Goal: Find specific page/section: Find specific page/section

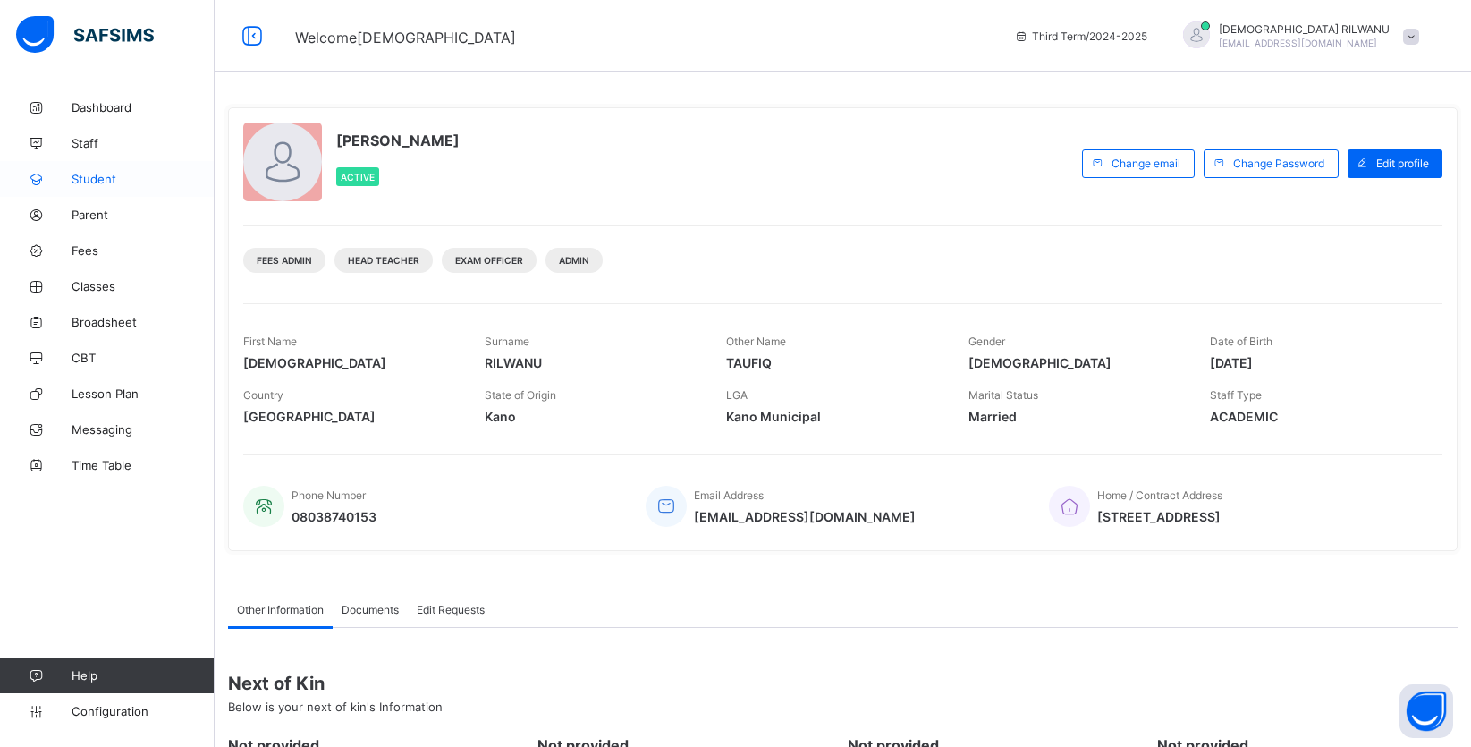
click at [103, 180] on span "Student" at bounding box center [143, 179] width 143 height 14
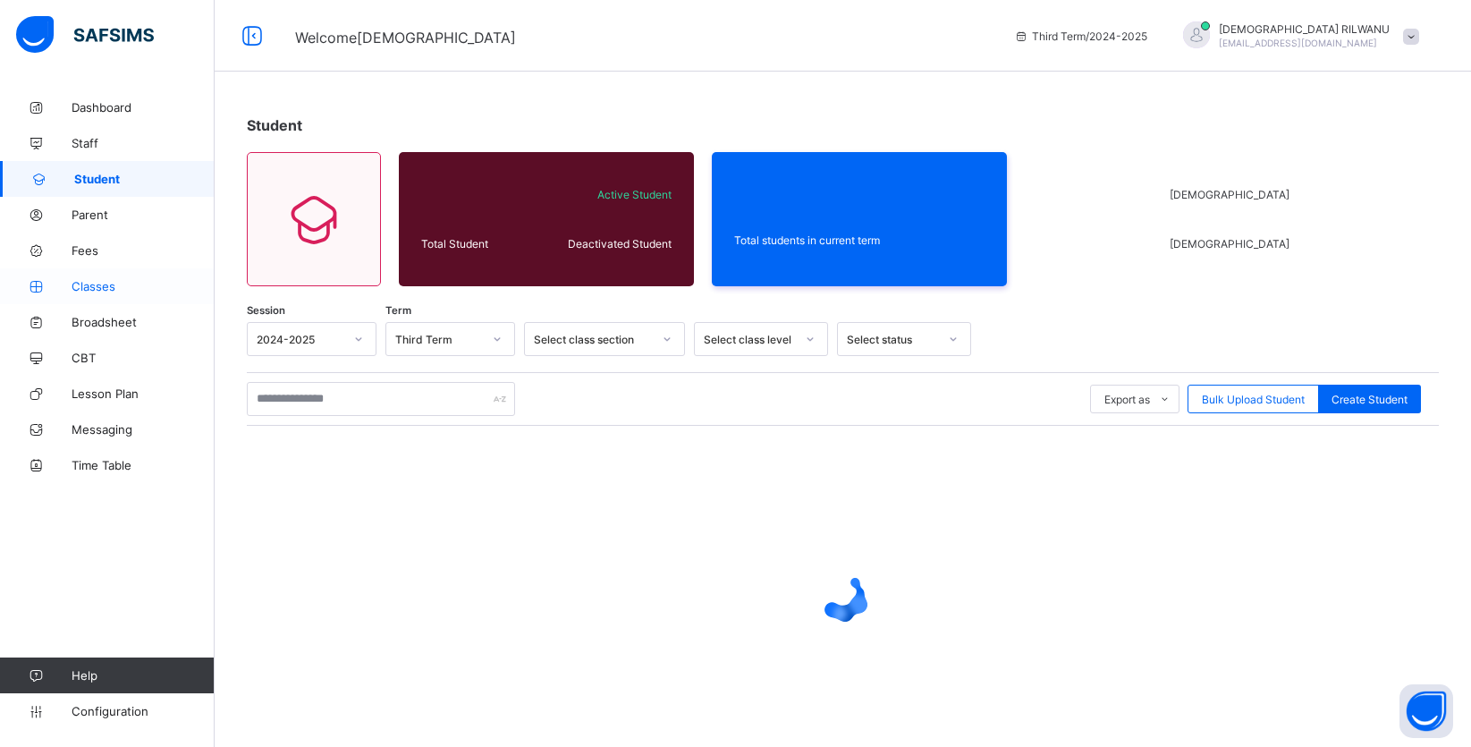
click at [124, 284] on span "Classes" at bounding box center [143, 286] width 143 height 14
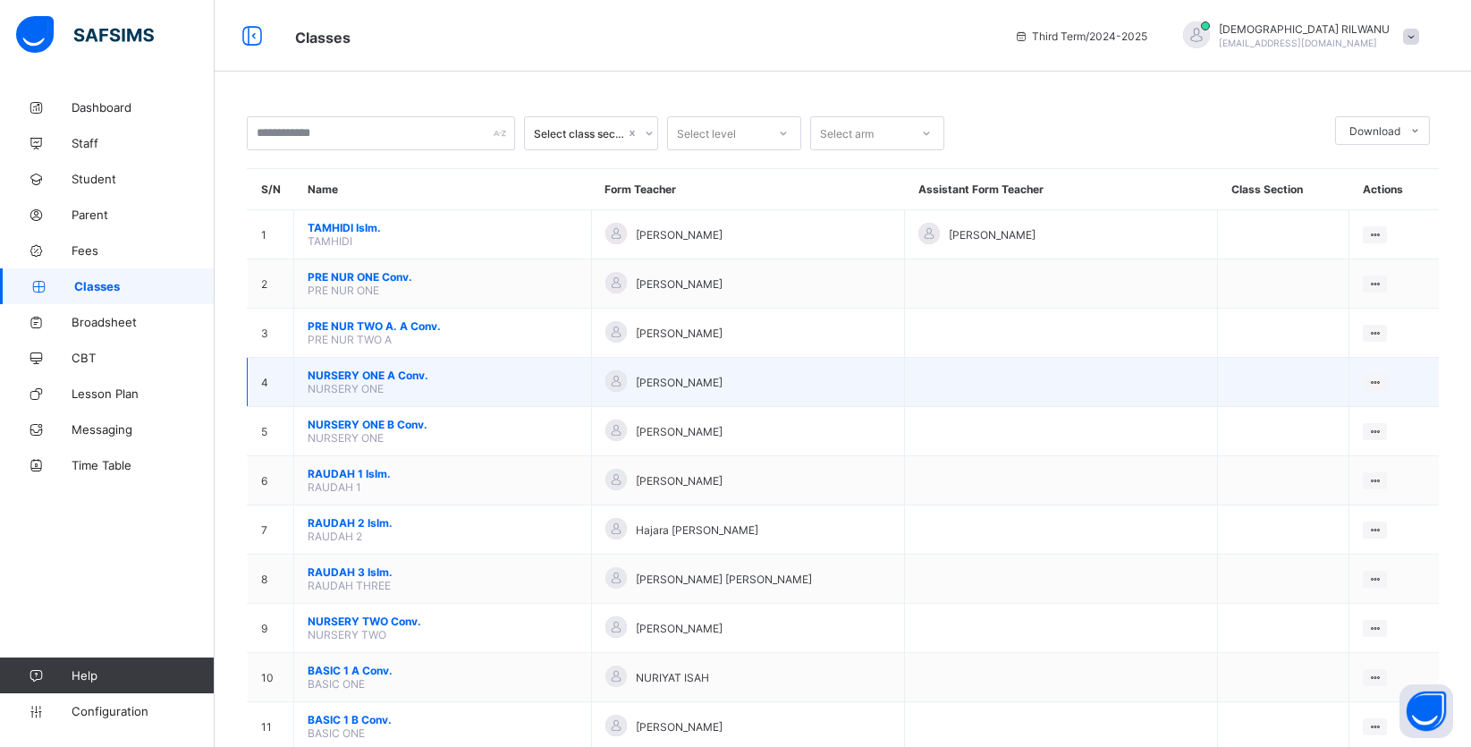
click at [421, 382] on span "NURSERY ONE A Conv." at bounding box center [443, 375] width 270 height 13
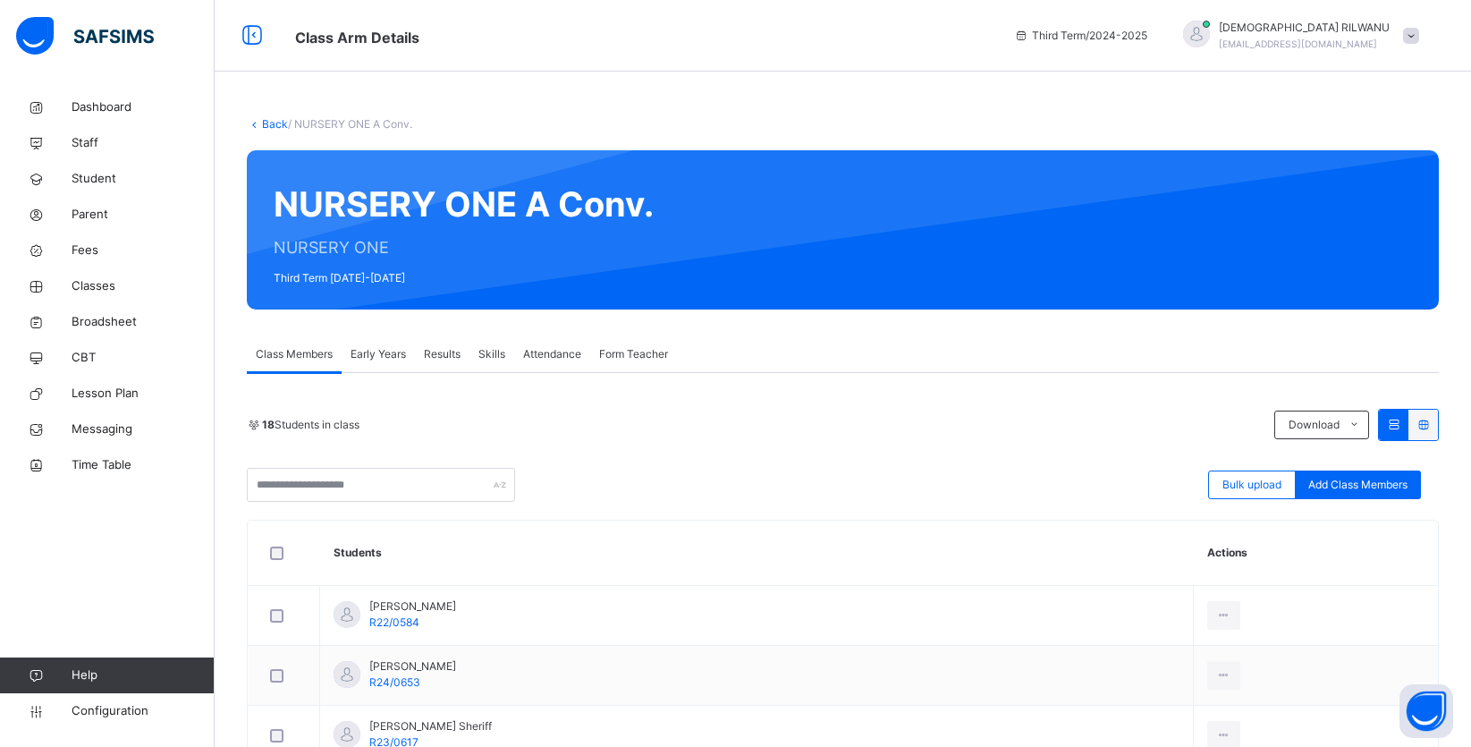
click at [269, 124] on link "Back" at bounding box center [275, 123] width 26 height 13
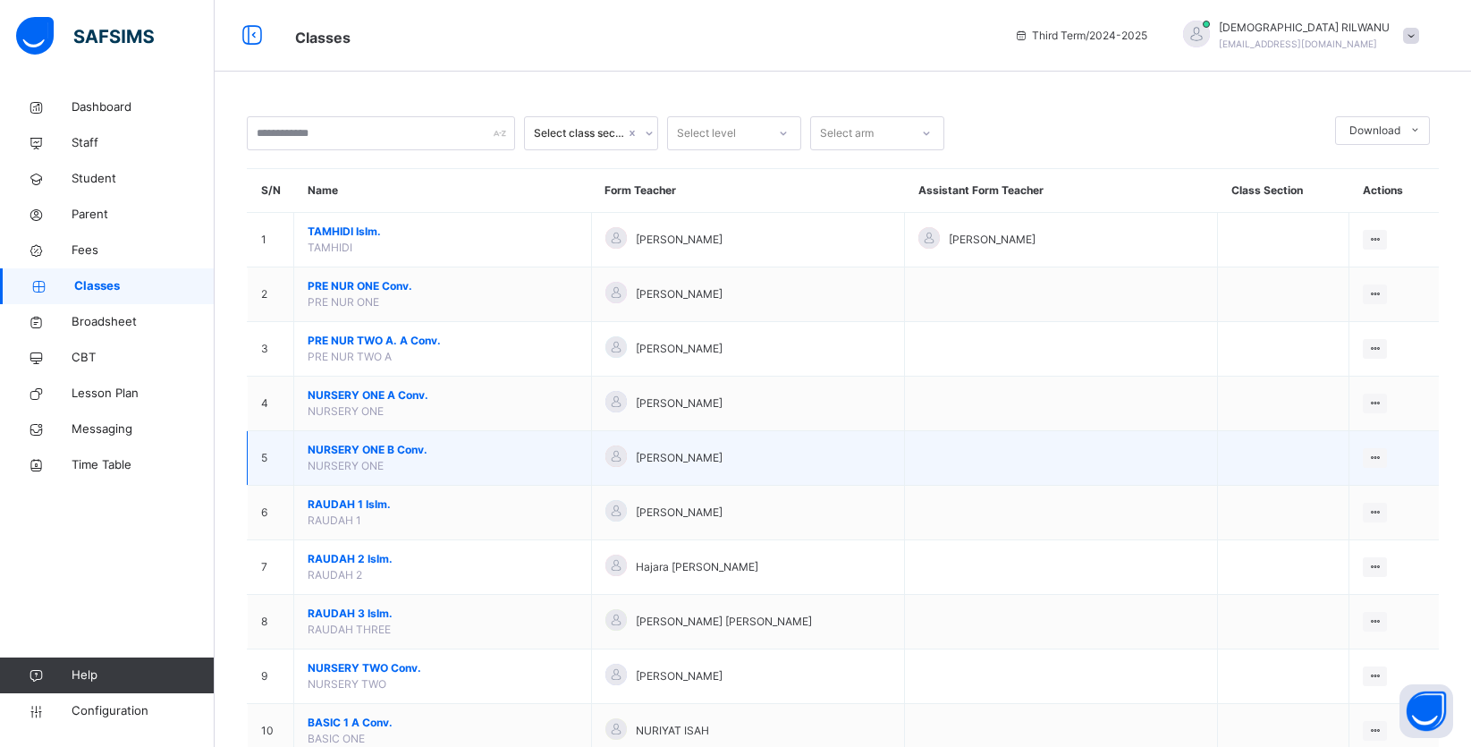
click at [419, 458] on span "NURSERY ONE B Conv." at bounding box center [443, 450] width 270 height 16
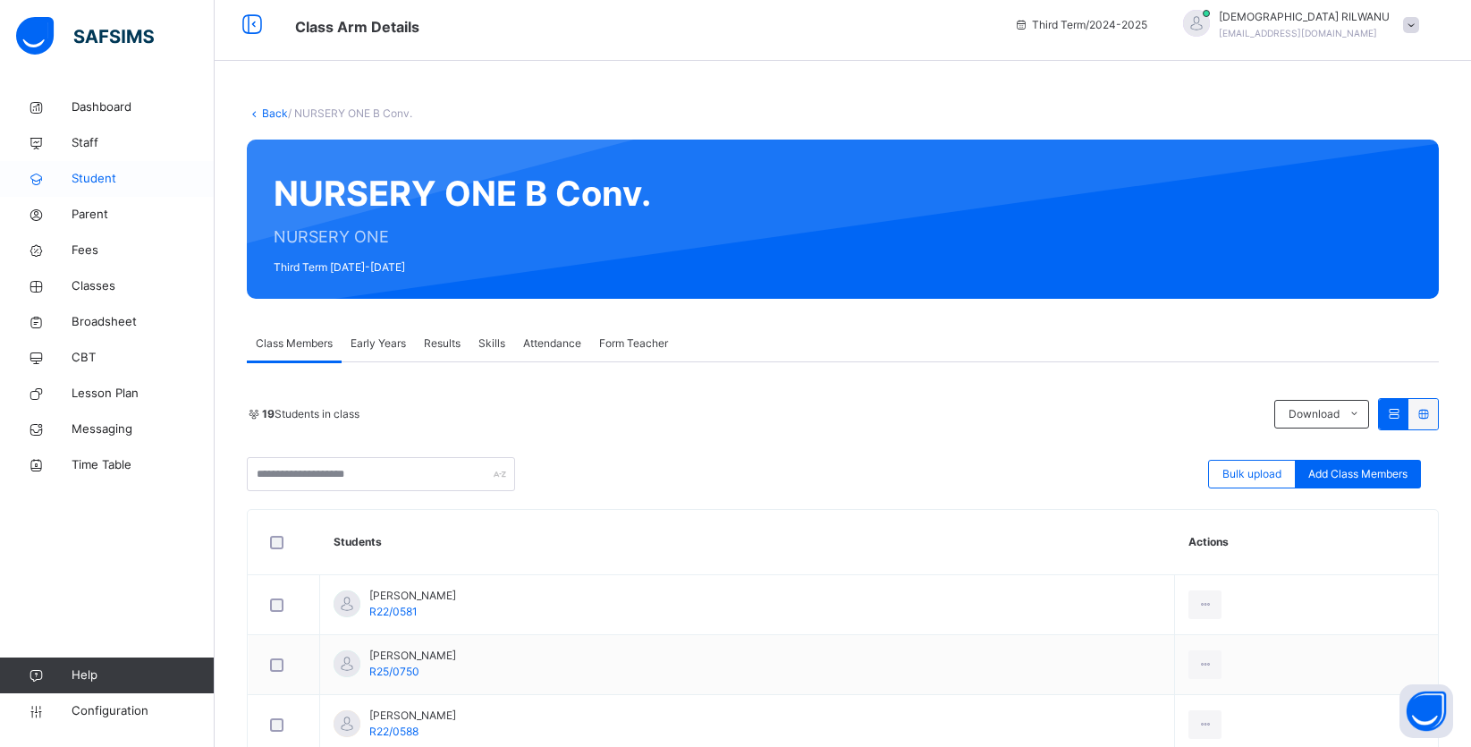
scroll to position [5, 0]
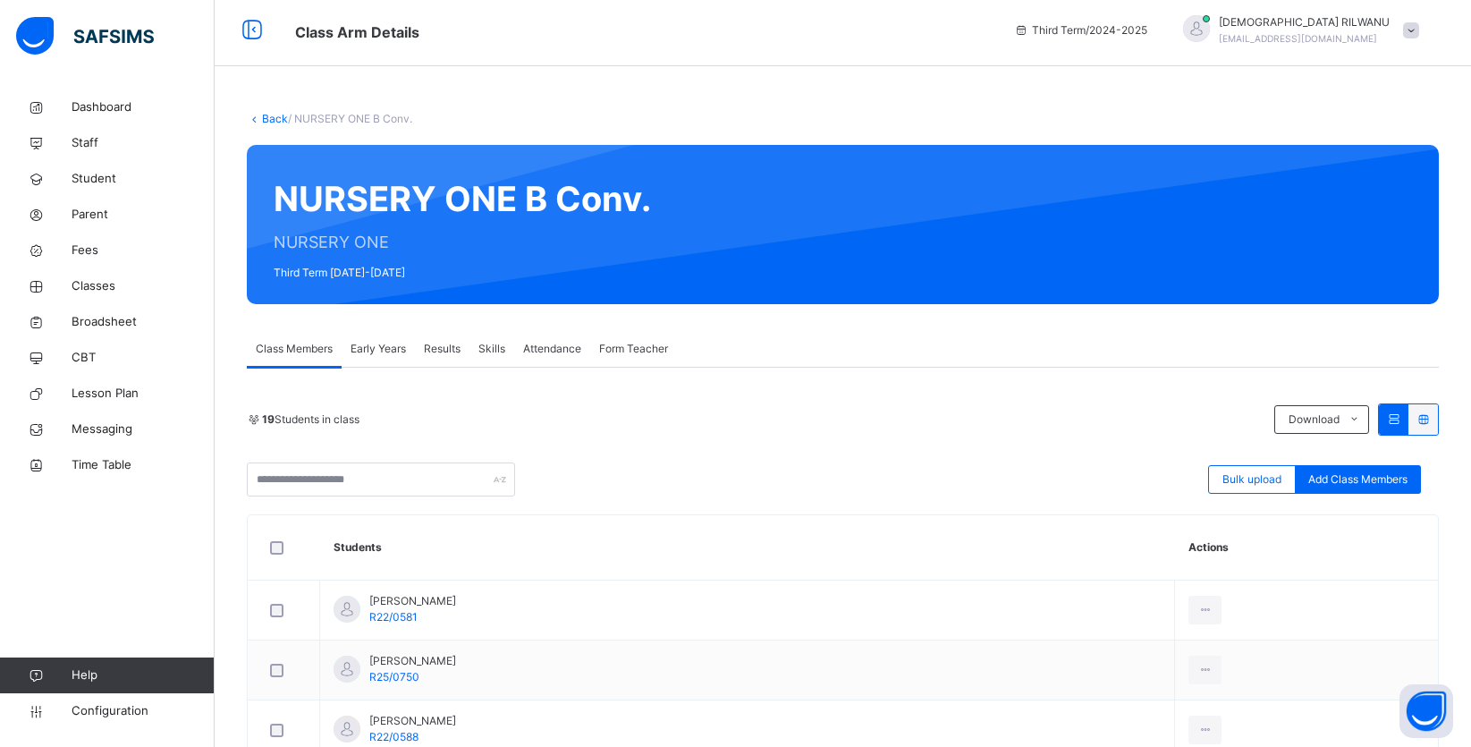
click at [272, 119] on link "Back" at bounding box center [275, 118] width 26 height 13
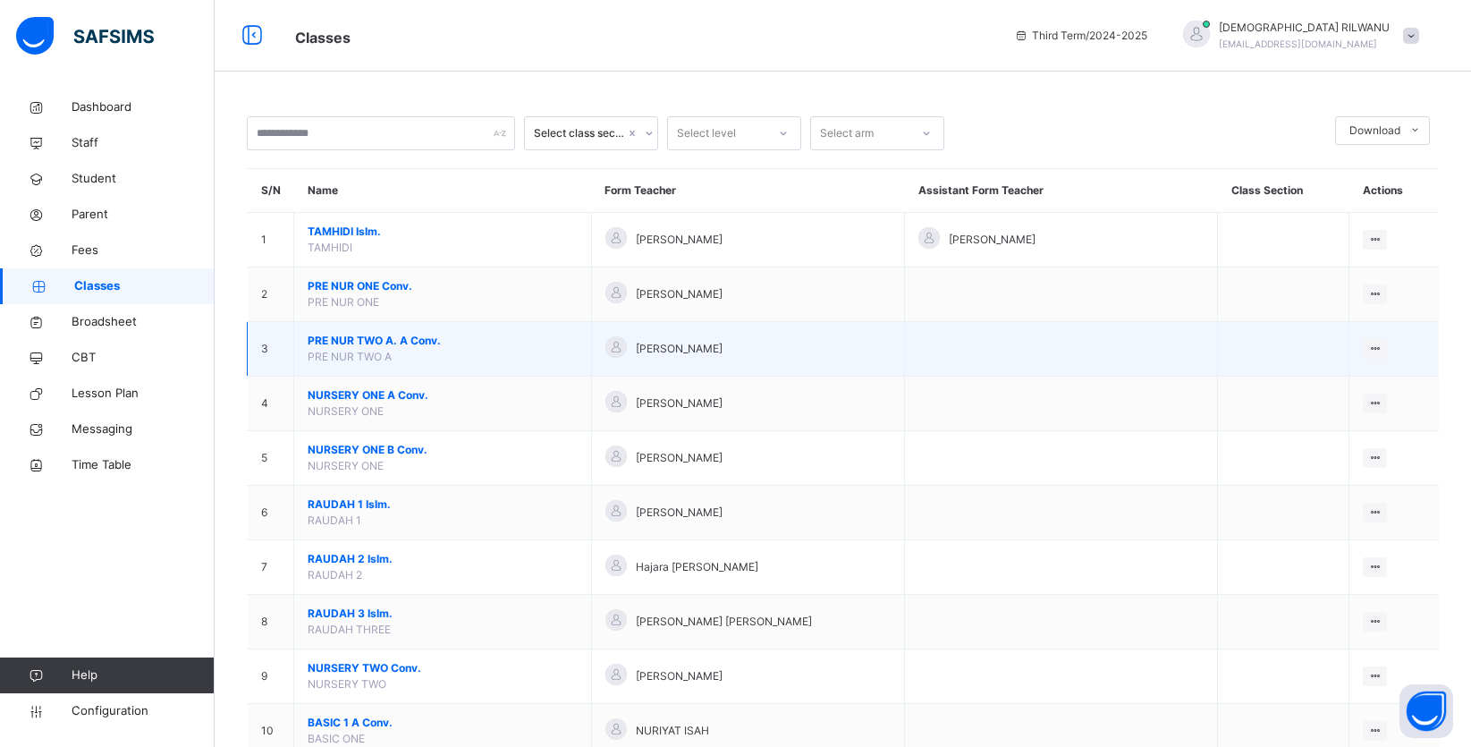
click at [416, 349] on span "PRE NUR TWO A. A Conv." at bounding box center [443, 341] width 270 height 16
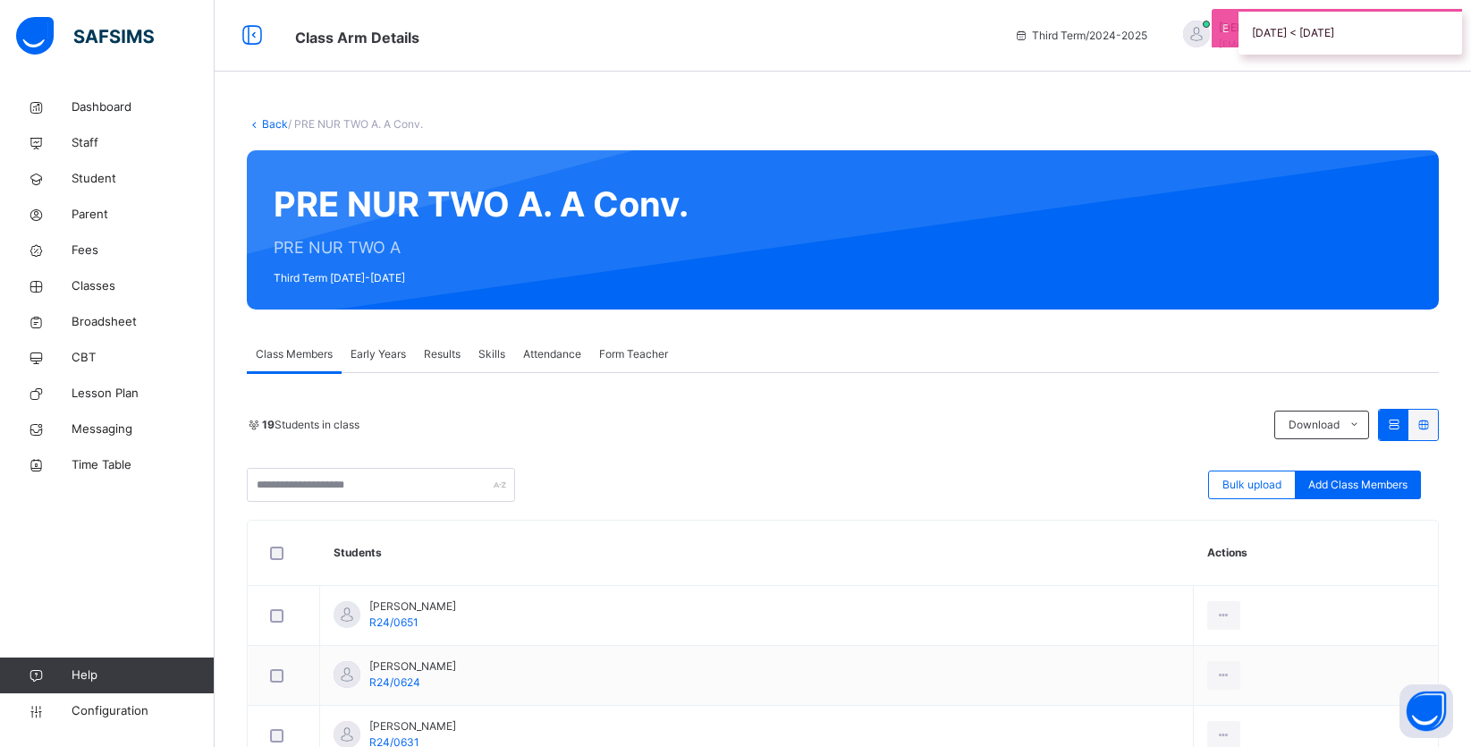
click at [281, 125] on link "Back" at bounding box center [275, 123] width 26 height 13
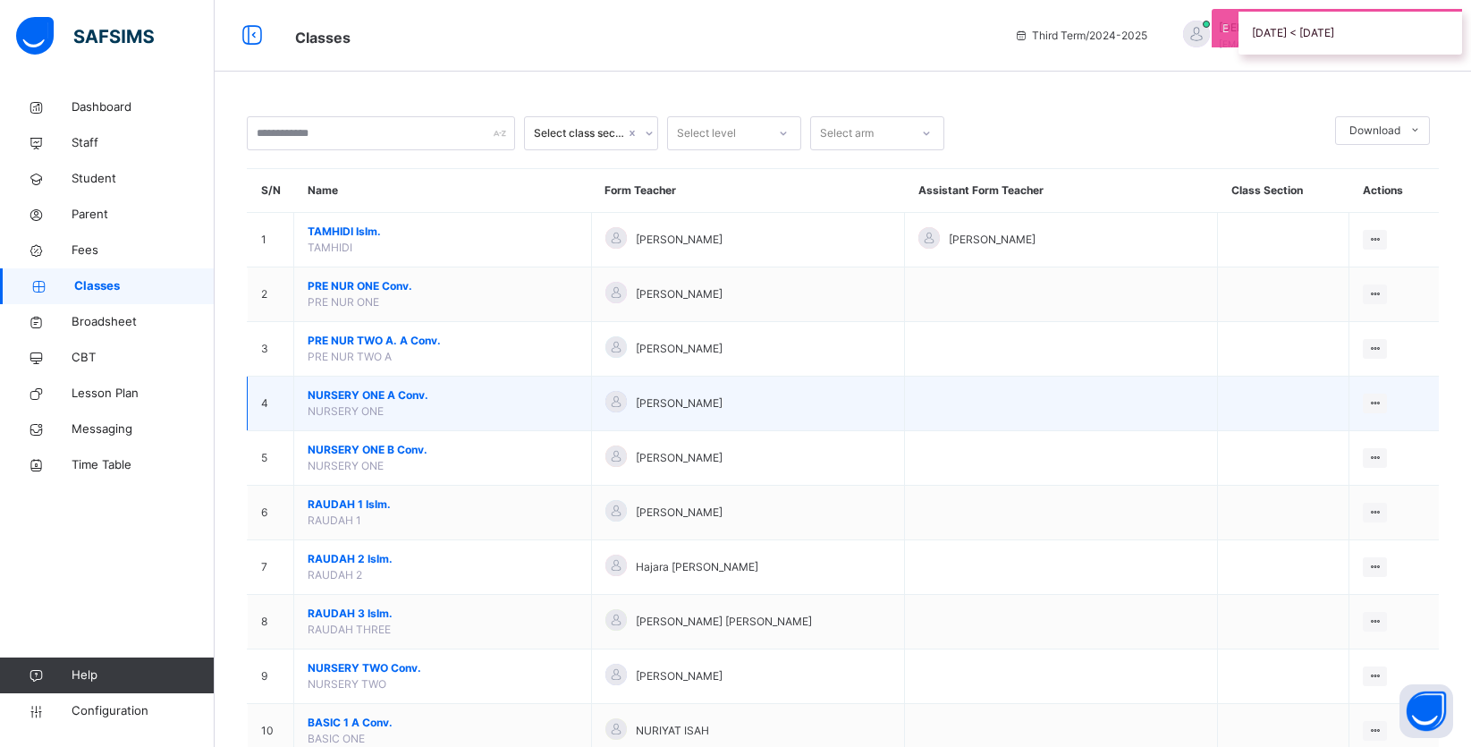
scroll to position [77, 0]
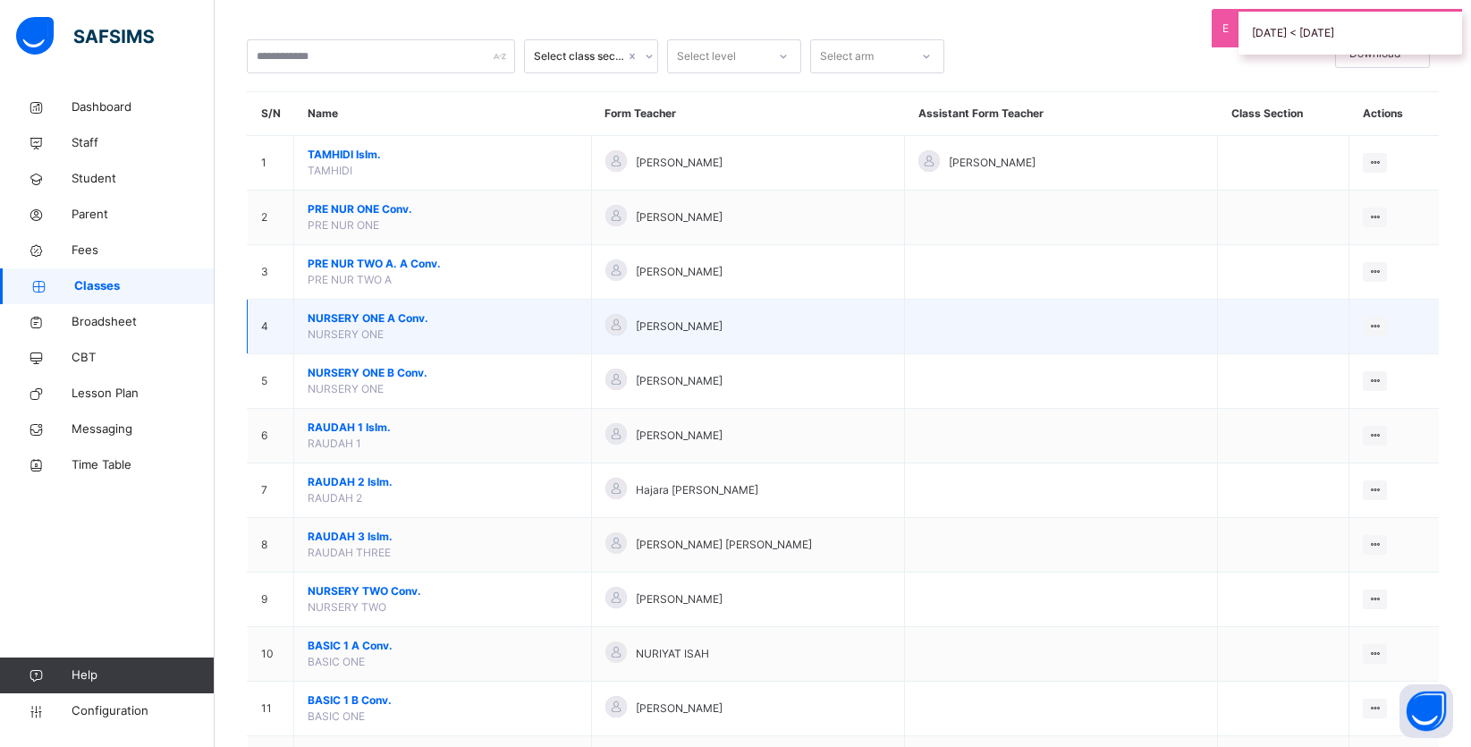
click at [371, 326] on span "NURSERY ONE A Conv." at bounding box center [443, 318] width 270 height 16
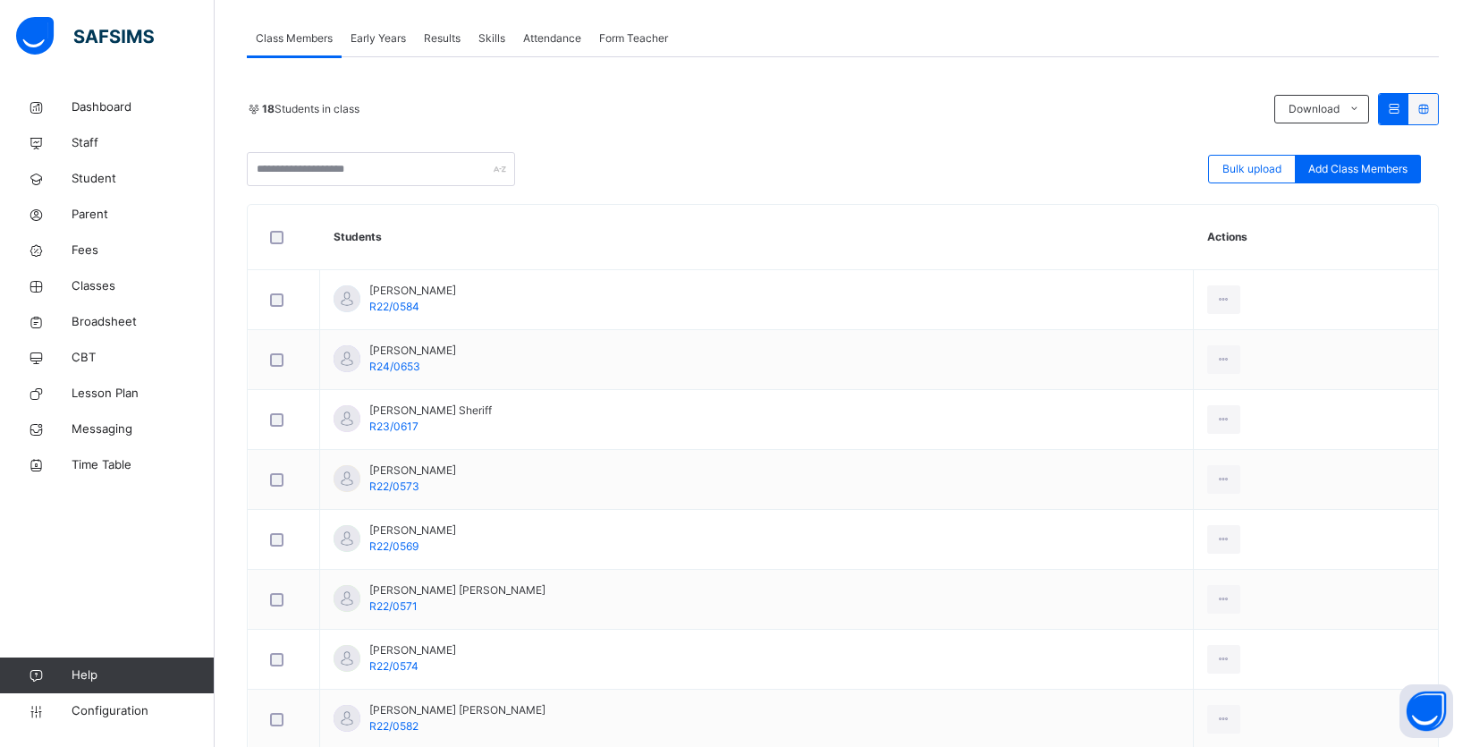
scroll to position [313, 0]
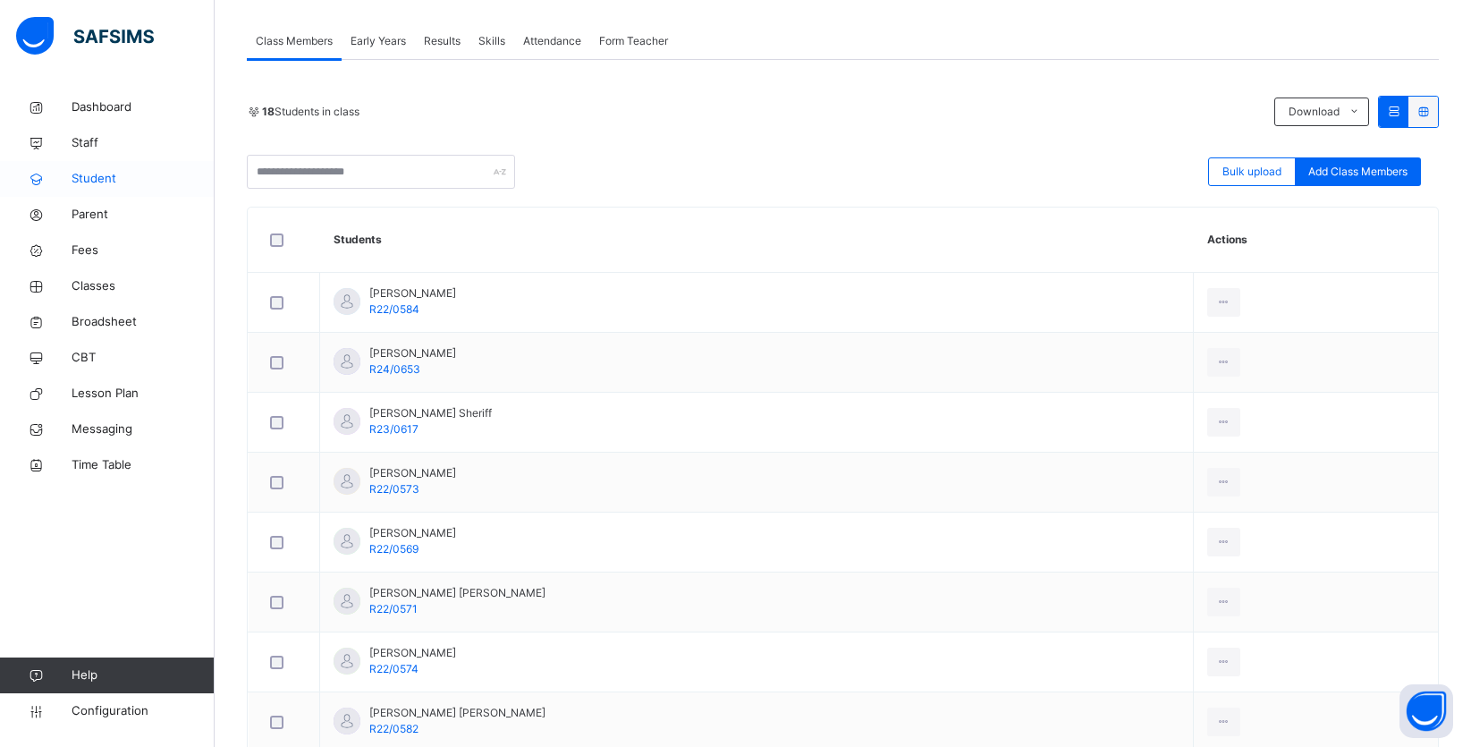
click at [88, 174] on span "Student" at bounding box center [143, 179] width 143 height 18
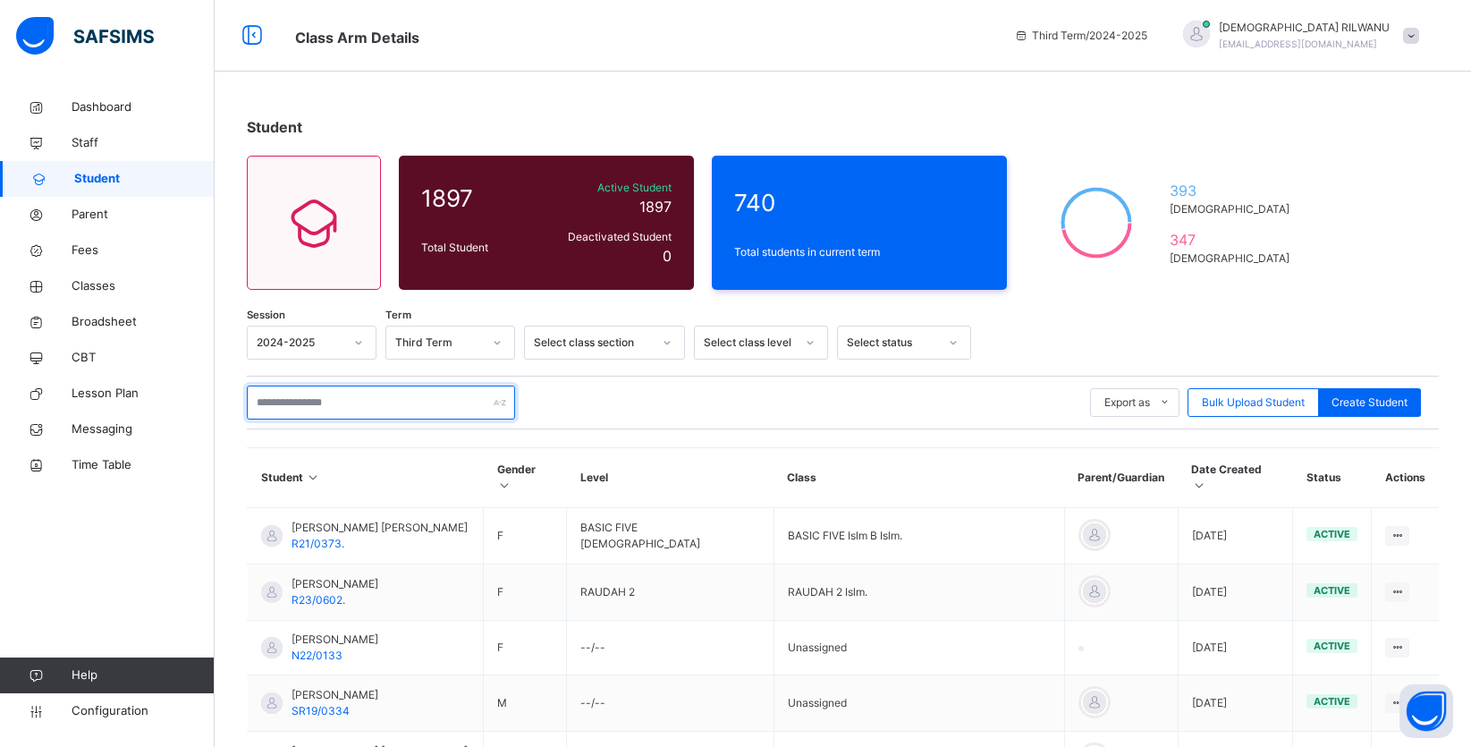
click at [375, 411] on input "text" at bounding box center [381, 403] width 268 height 34
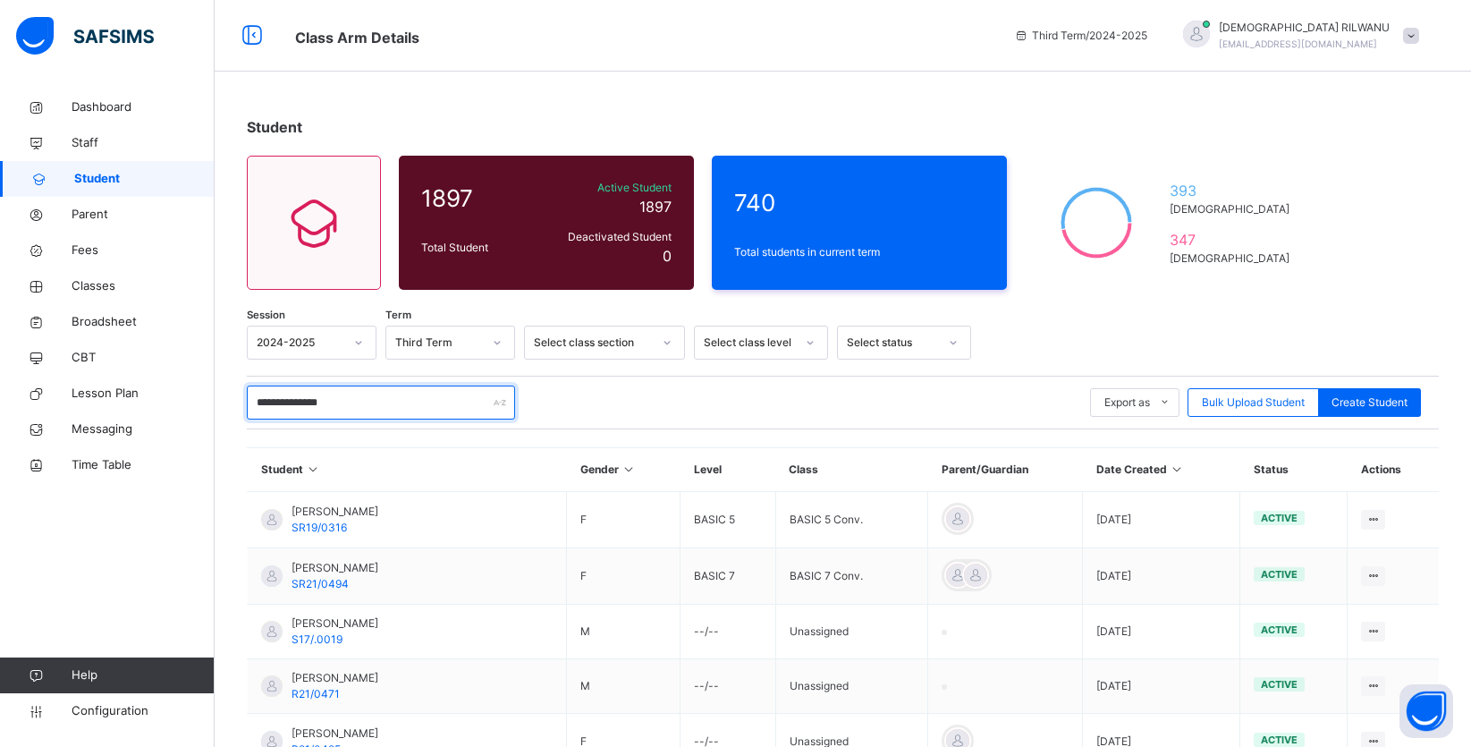
type input "**********"
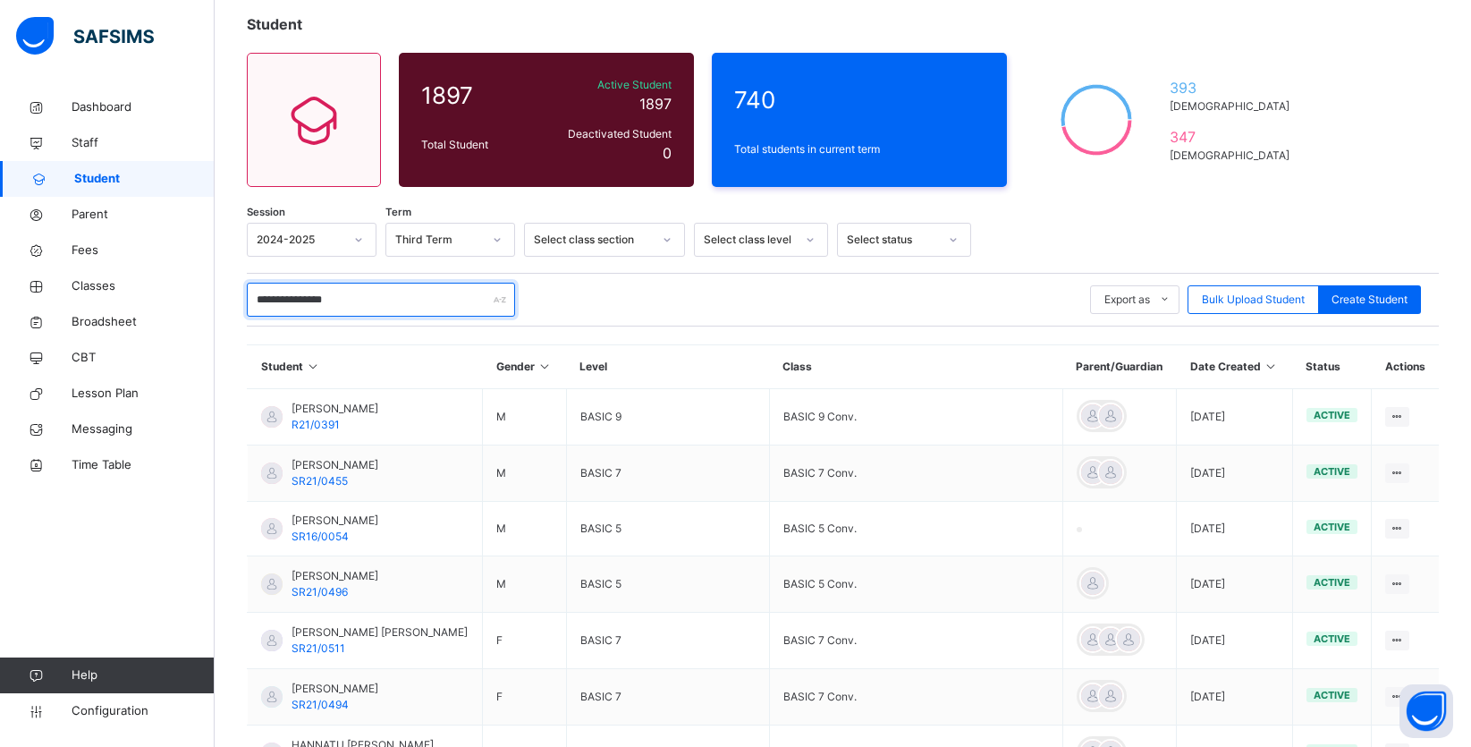
scroll to position [69, 0]
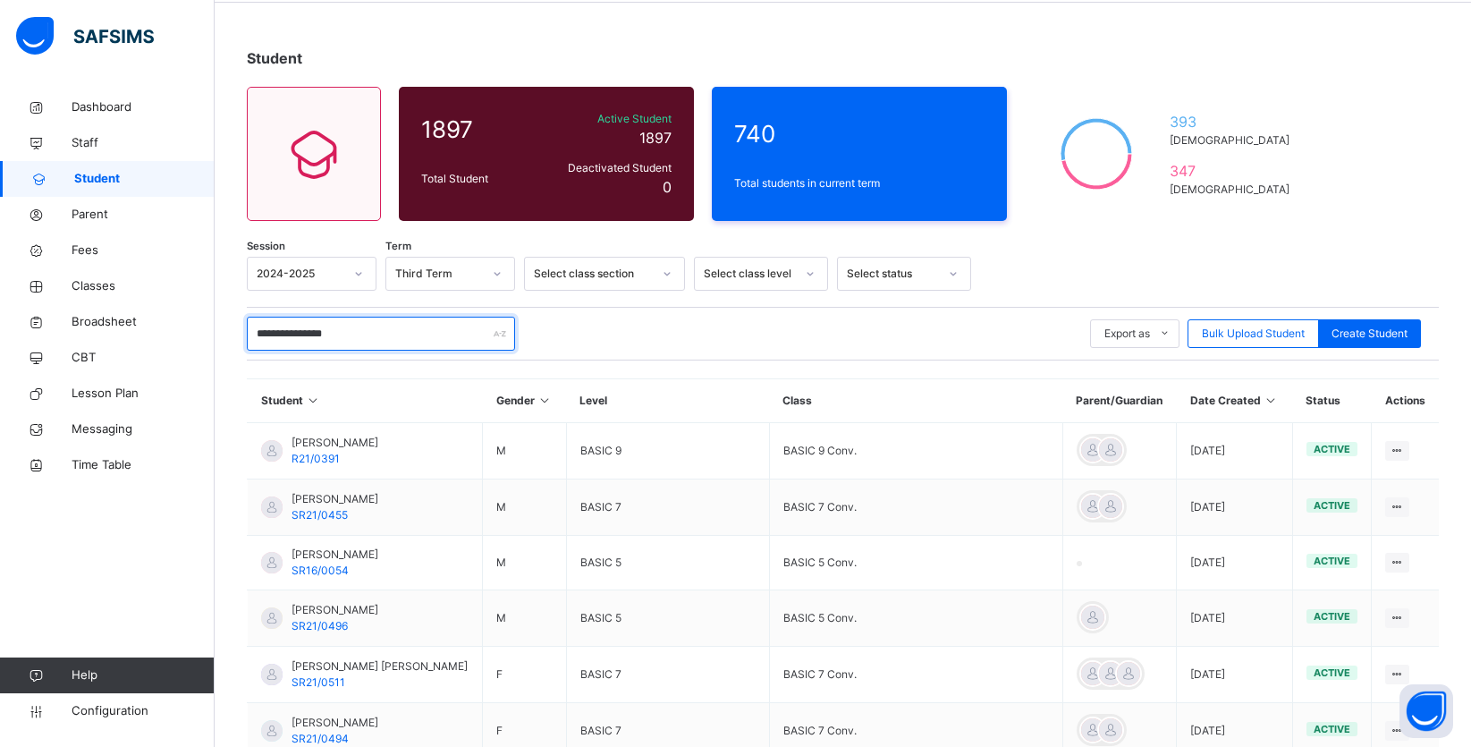
drag, startPoint x: 345, startPoint y: 343, endPoint x: 249, endPoint y: 330, distance: 97.5
click at [249, 330] on input "**********" at bounding box center [381, 334] width 268 height 34
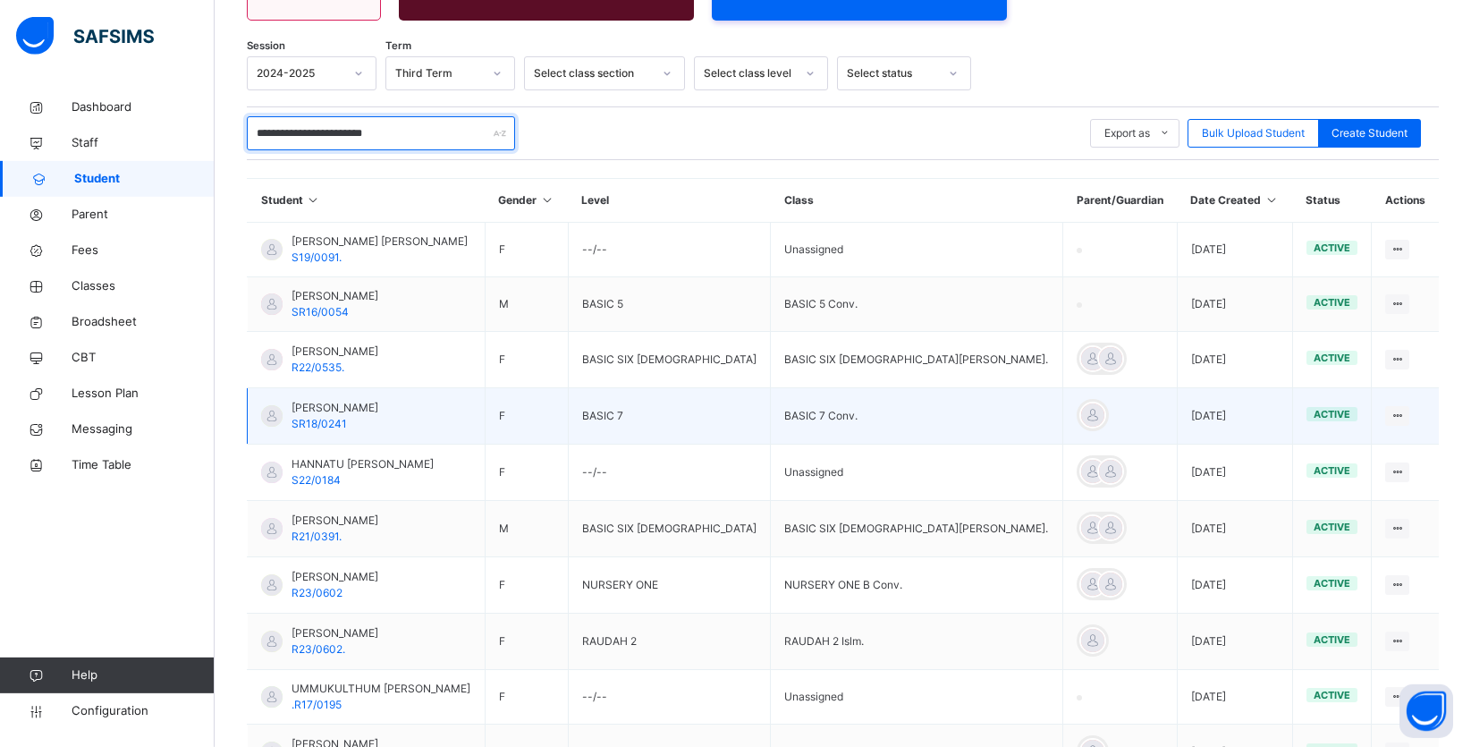
scroll to position [202, 0]
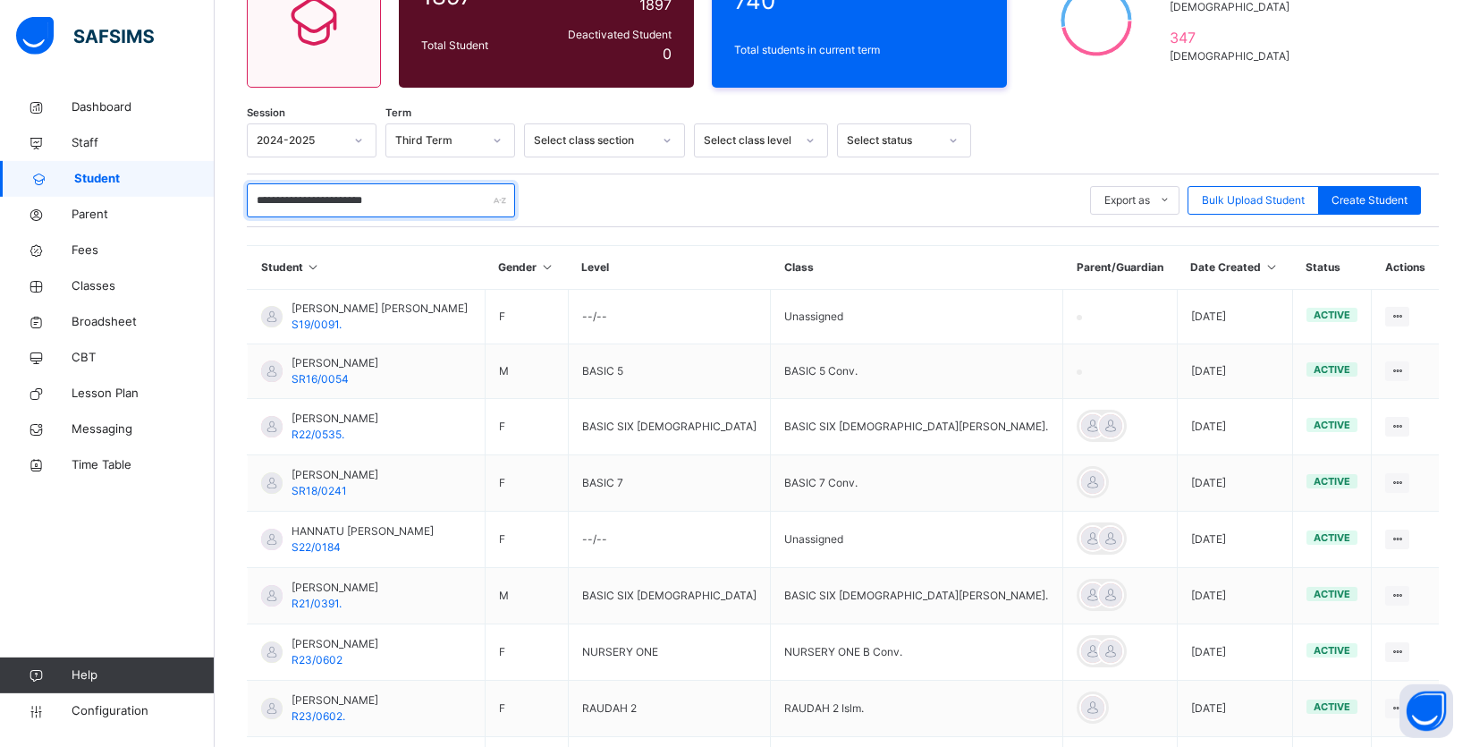
drag, startPoint x: 415, startPoint y: 195, endPoint x: 335, endPoint y: 174, distance: 83.3
click at [335, 183] on input "**********" at bounding box center [381, 200] width 268 height 34
type input "**********"
click at [104, 281] on span "Classes" at bounding box center [143, 286] width 143 height 18
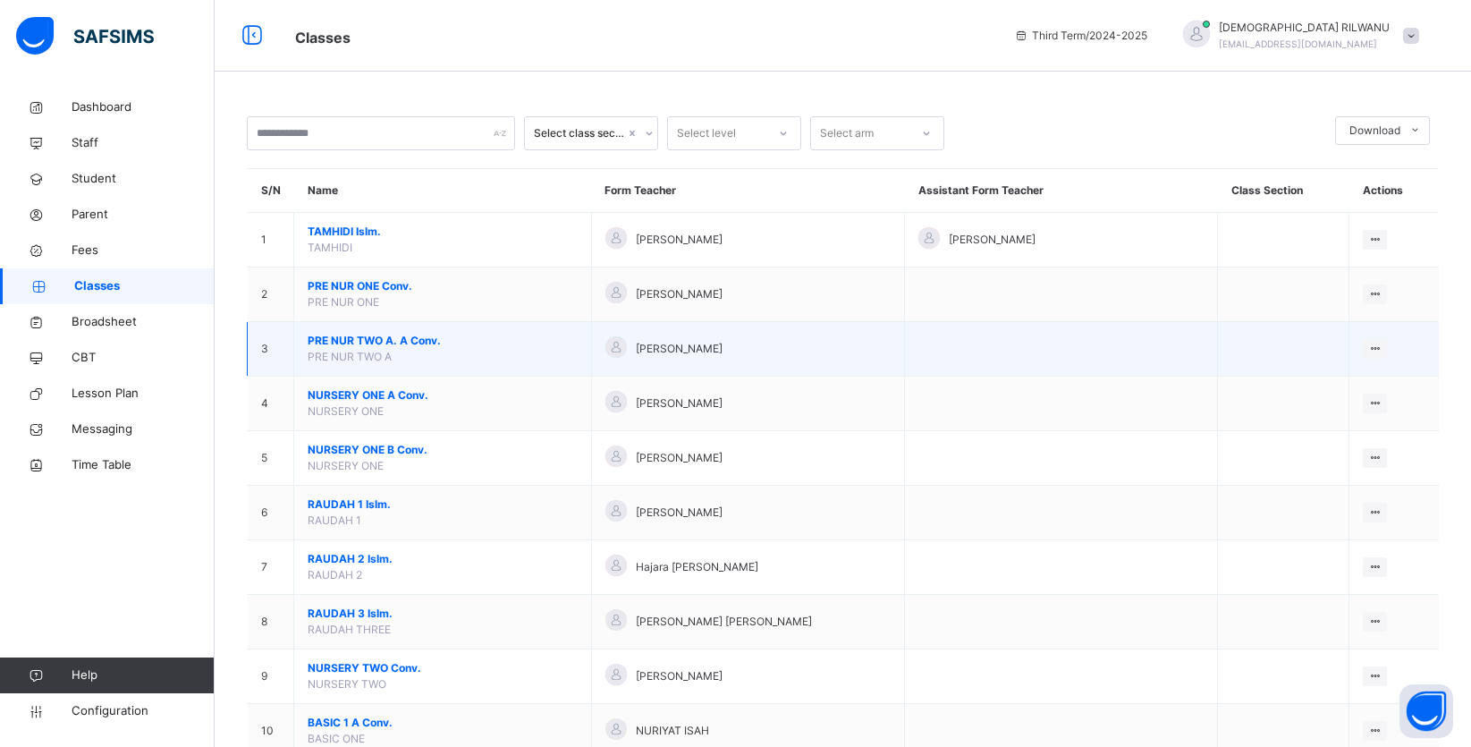
click at [393, 349] on span "PRE NUR TWO A. A Conv." at bounding box center [443, 341] width 270 height 16
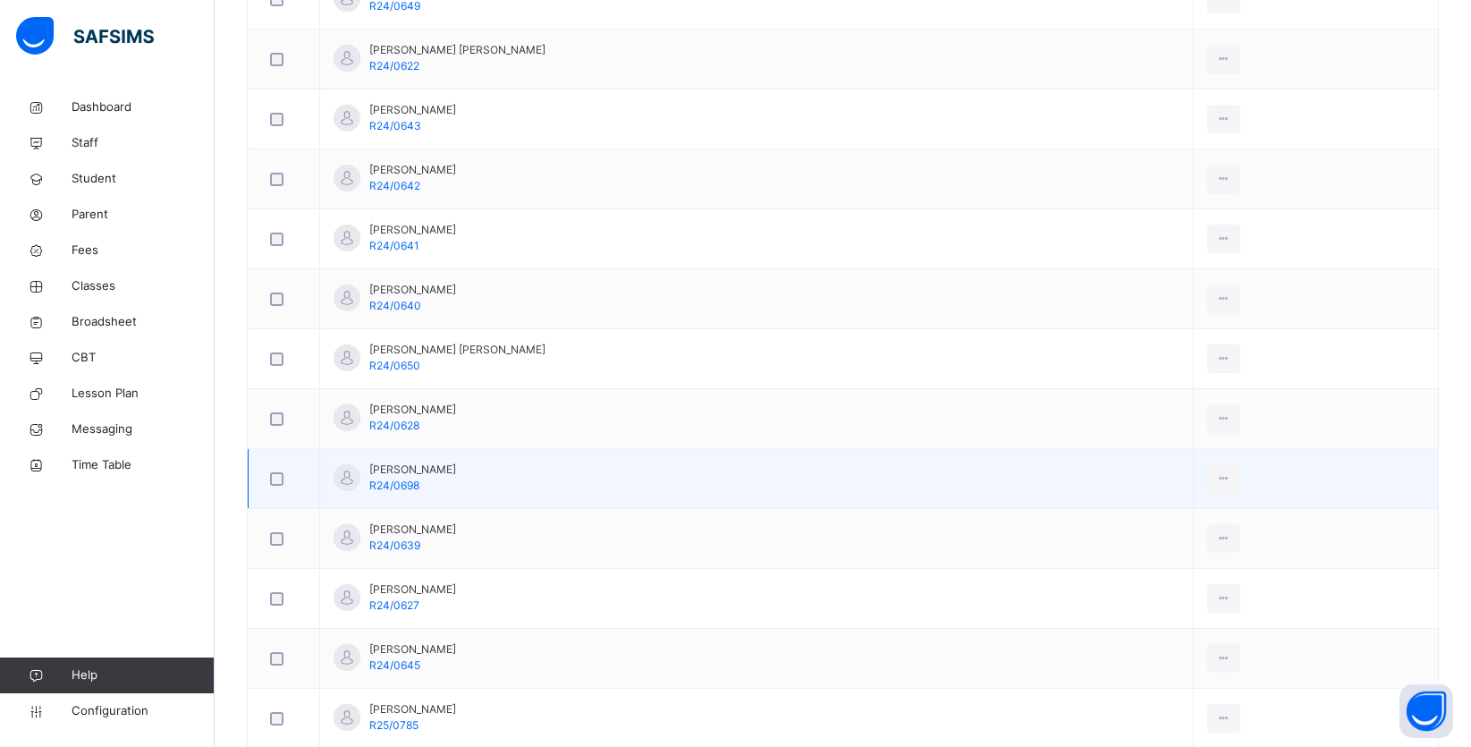
scroll to position [977, 0]
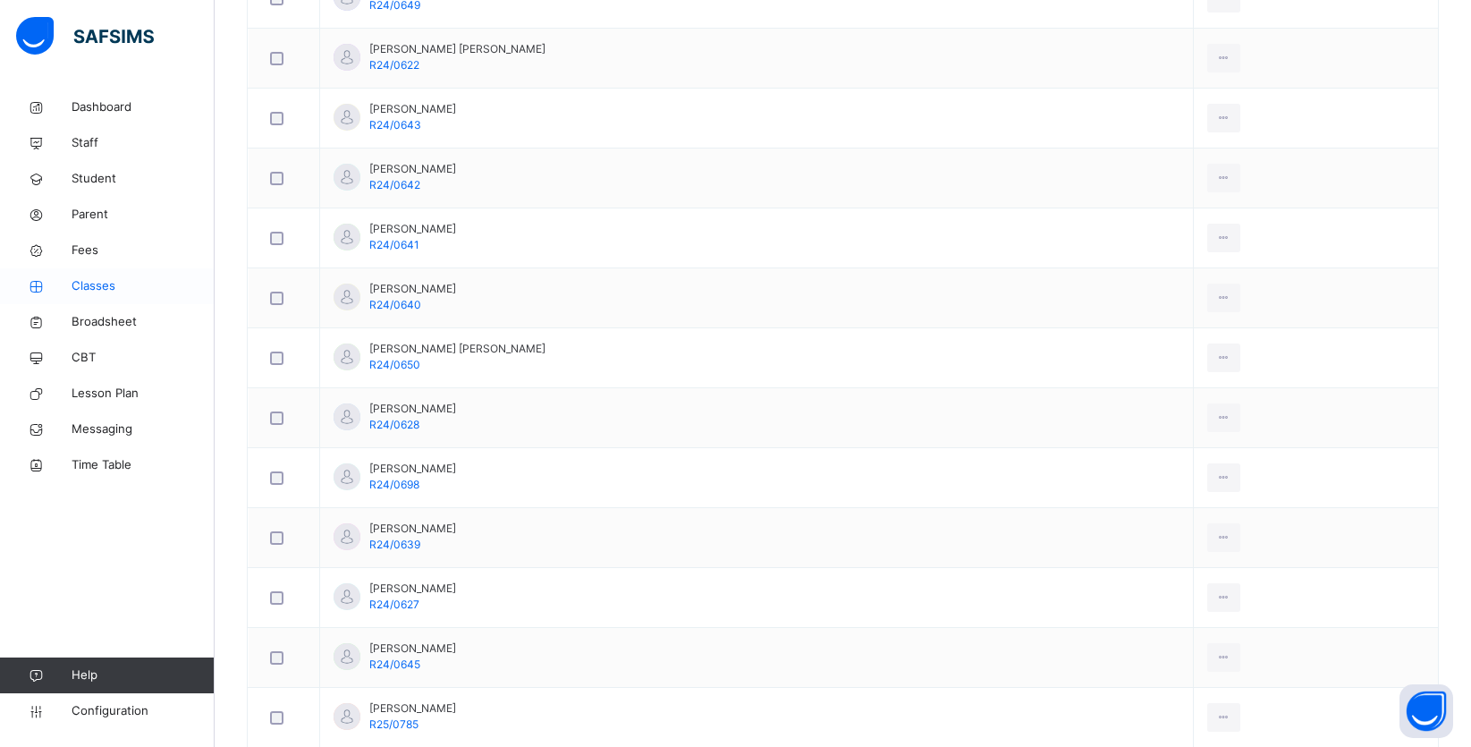
click at [112, 290] on span "Classes" at bounding box center [143, 286] width 143 height 18
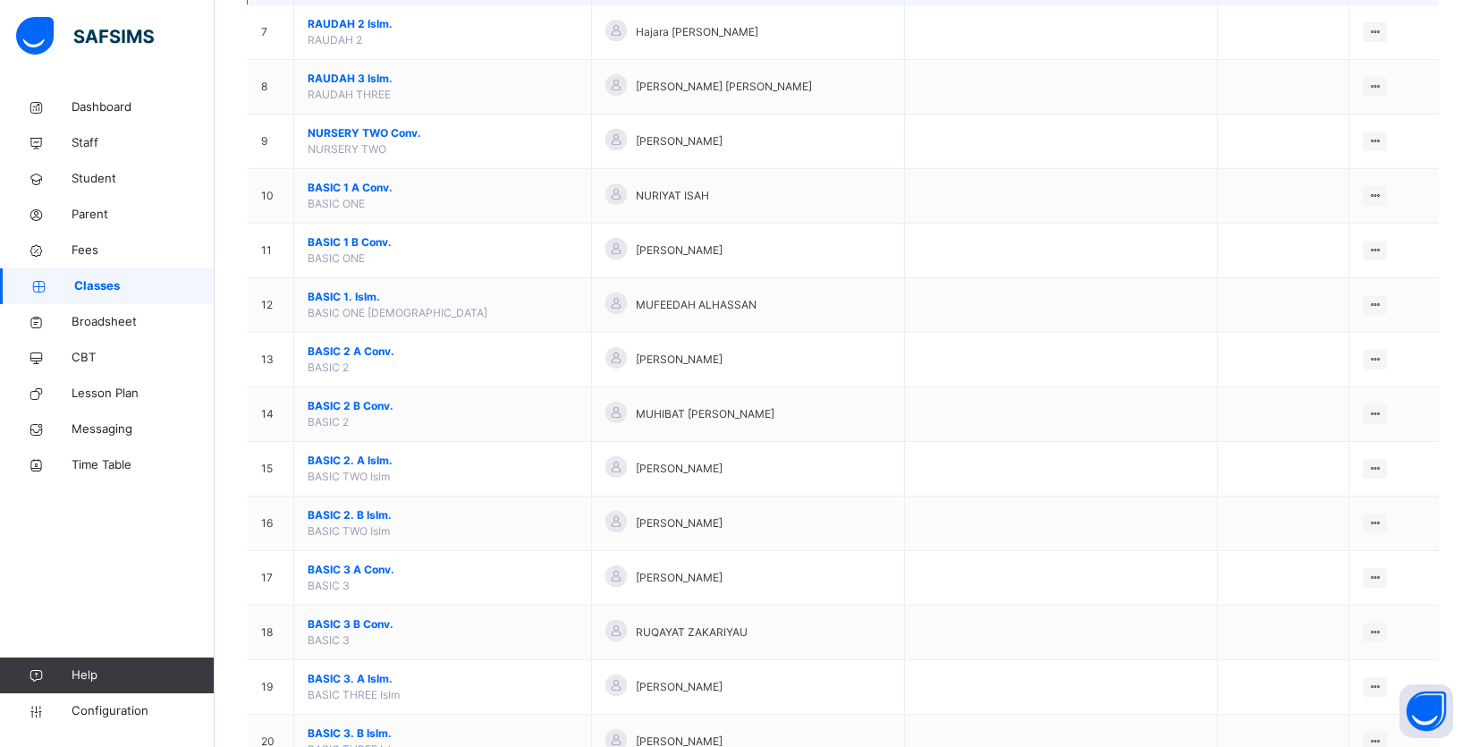
scroll to position [571, 0]
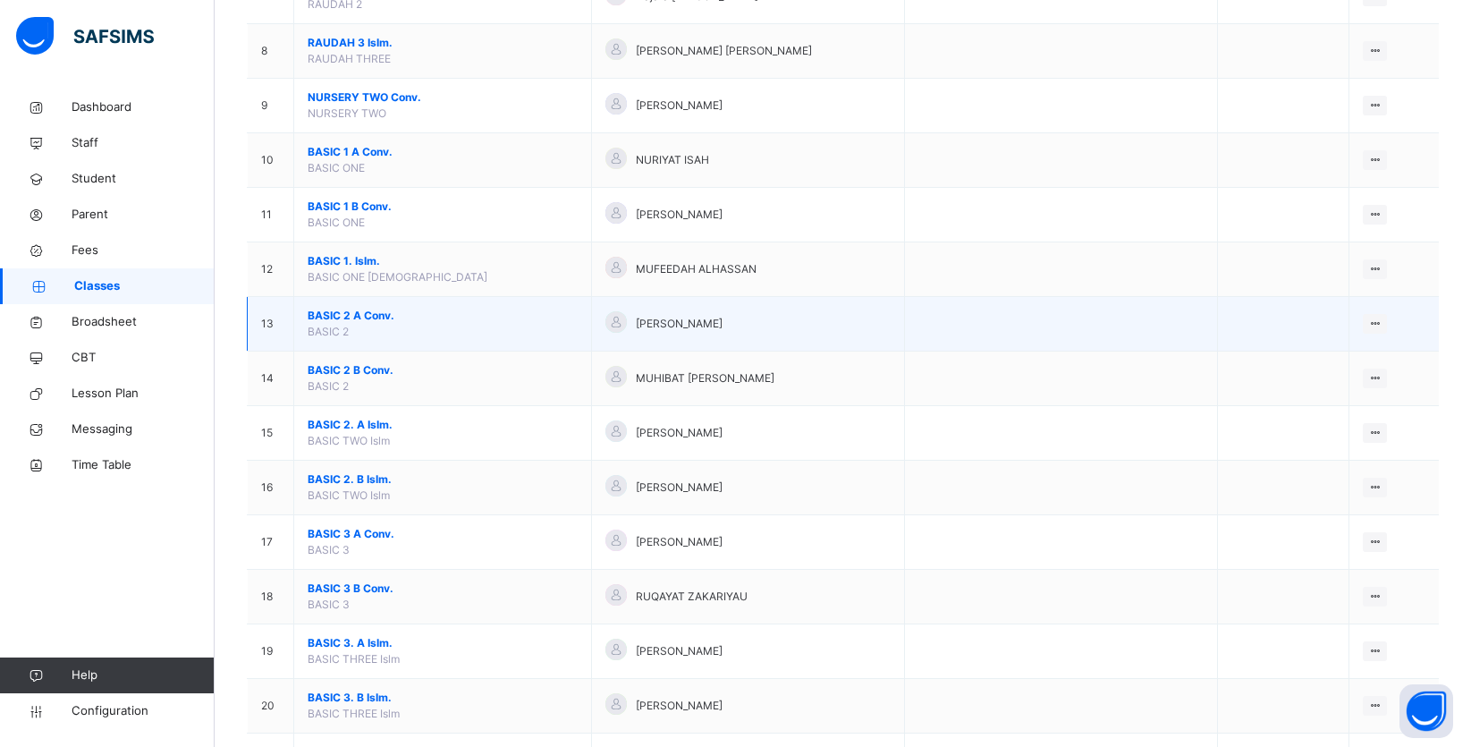
click at [358, 324] on span "BASIC 2 A Conv." at bounding box center [443, 316] width 270 height 16
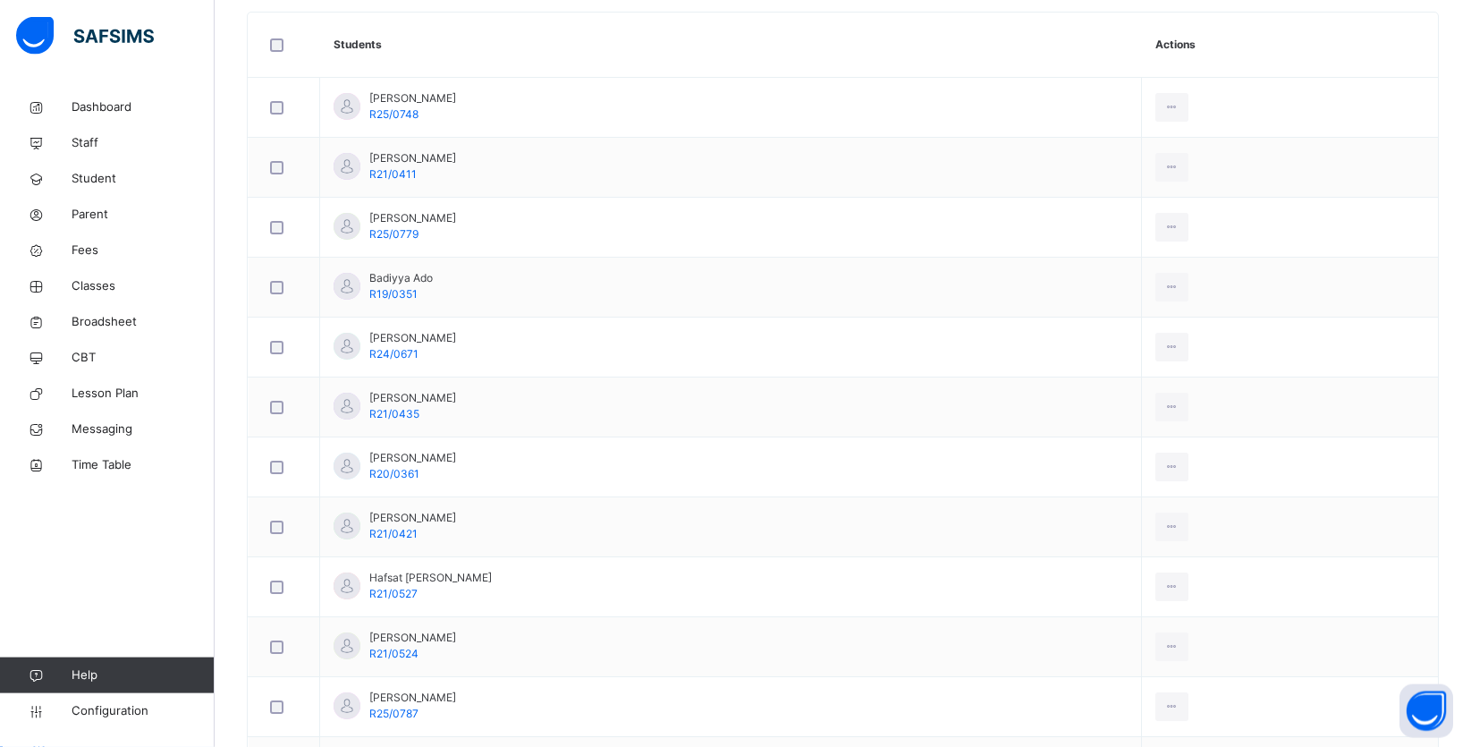
scroll to position [458, 0]
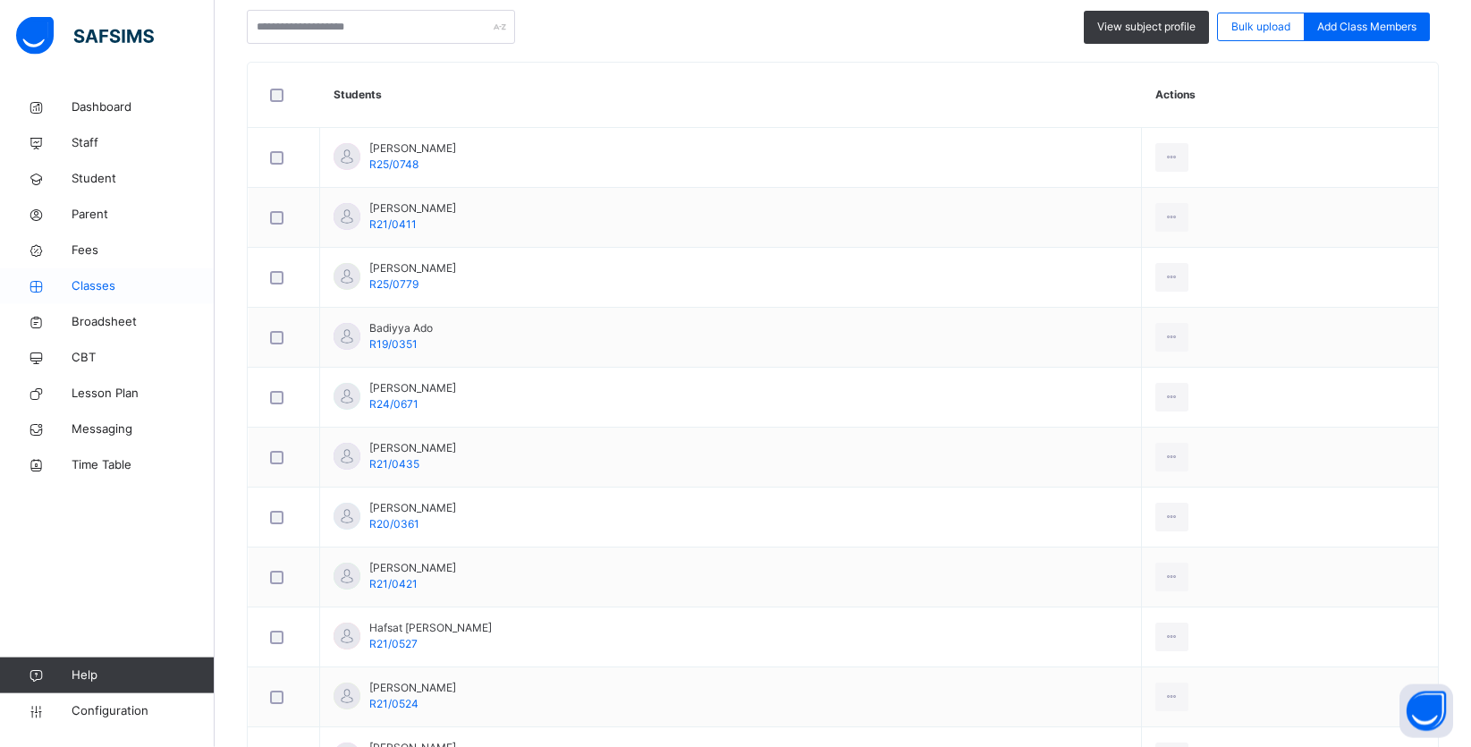
click at [113, 279] on span "Classes" at bounding box center [143, 286] width 143 height 18
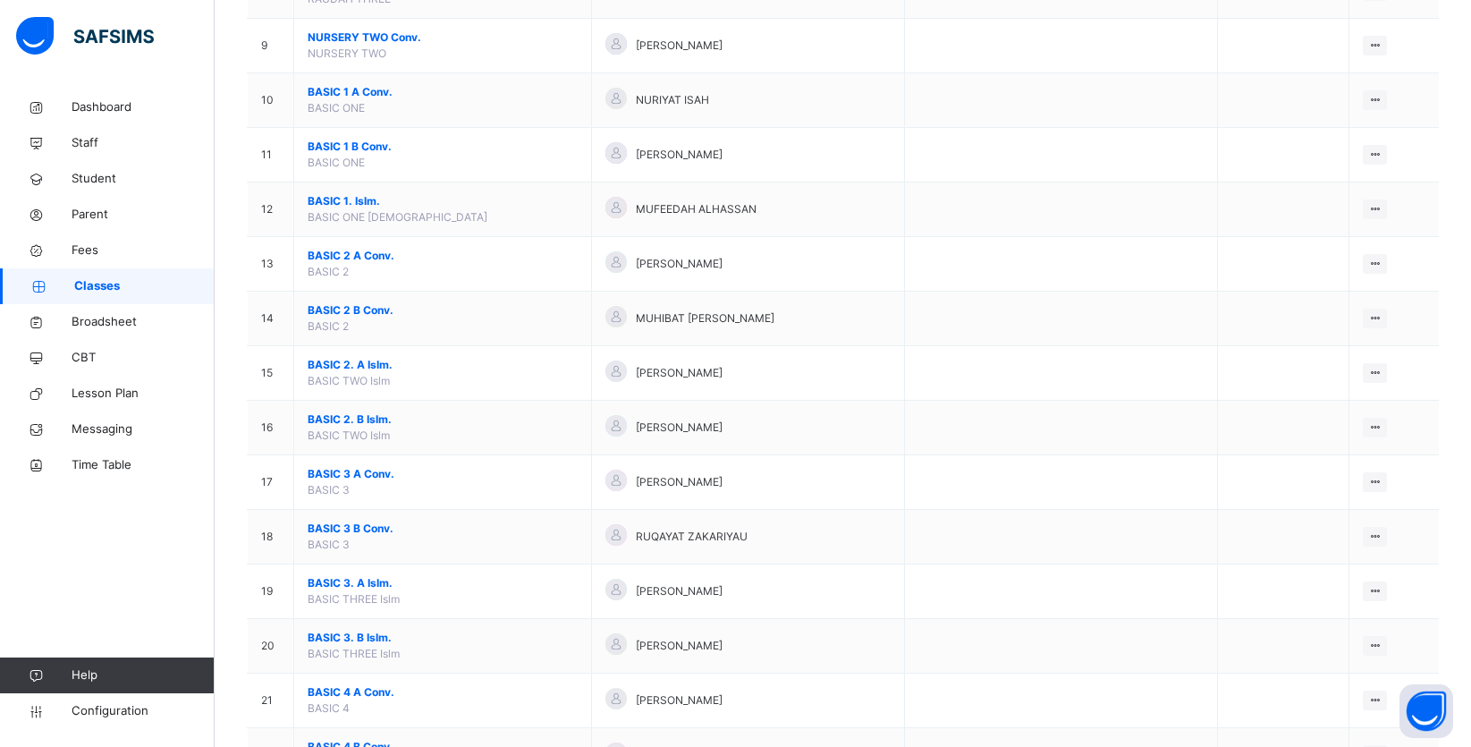
scroll to position [649, 0]
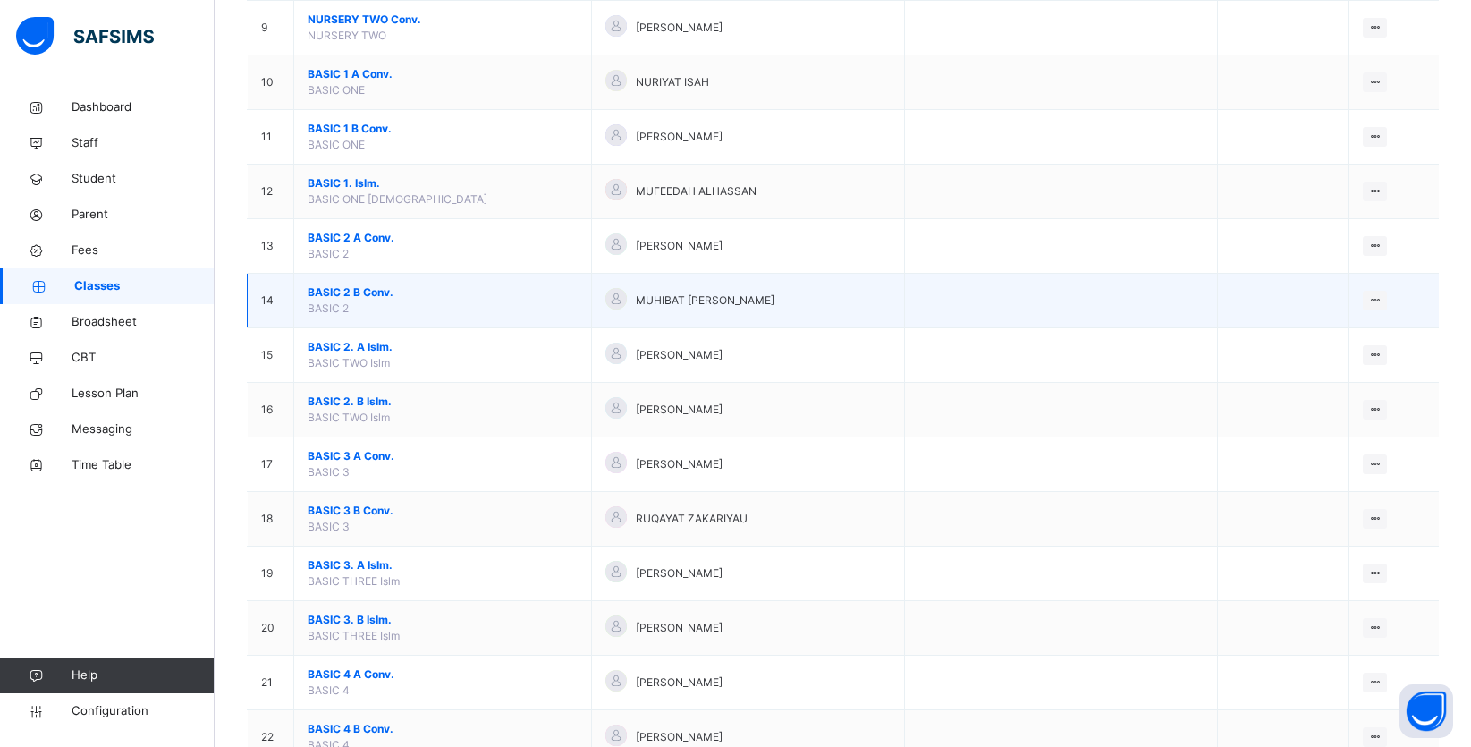
click at [363, 301] on span "BASIC 2 B Conv." at bounding box center [443, 292] width 270 height 16
